Goal: Book appointment/travel/reservation

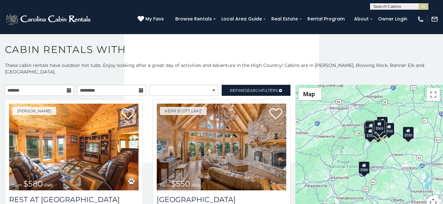
scroll to position [4, 0]
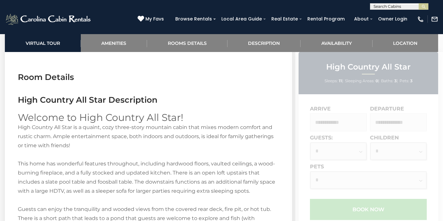
scroll to position [1177, 0]
